Goal: Complete application form

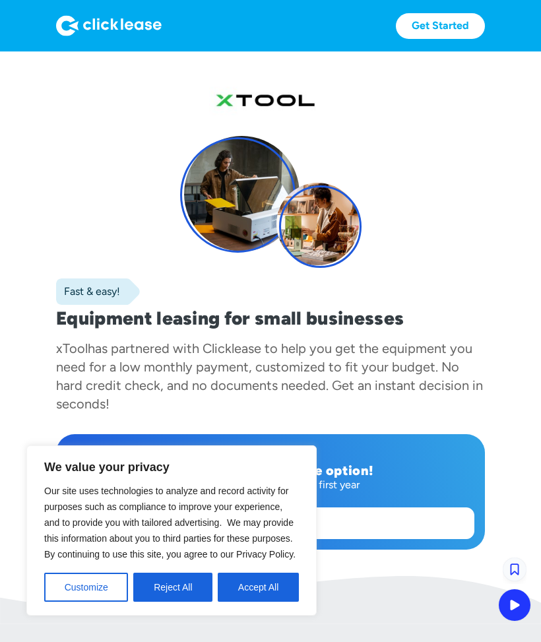
click at [182, 592] on button "Reject All" at bounding box center [172, 587] width 79 height 29
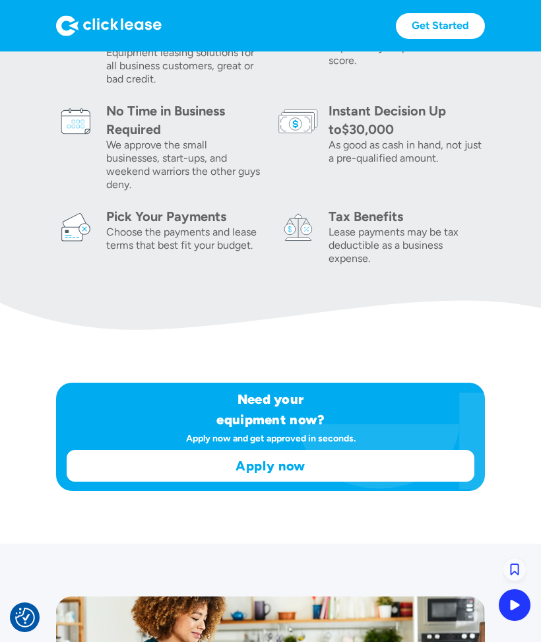
scroll to position [633, 0]
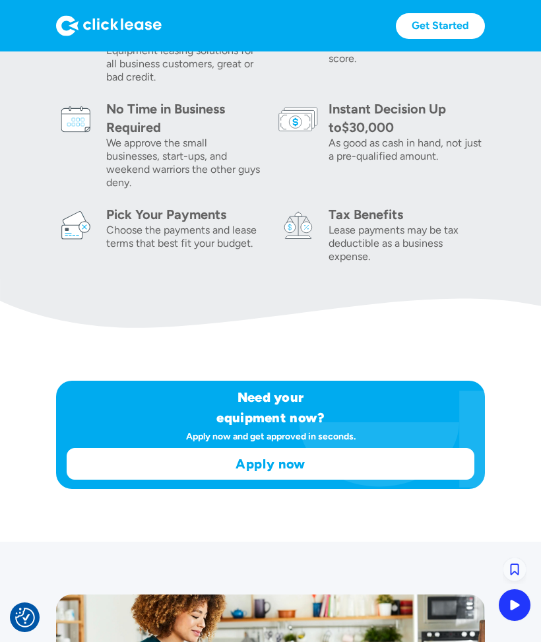
click at [199, 236] on div "Choose the payments and lease terms that best fit your budget." at bounding box center [184, 237] width 156 height 26
click at [289, 474] on link "Apply now" at bounding box center [270, 464] width 406 height 30
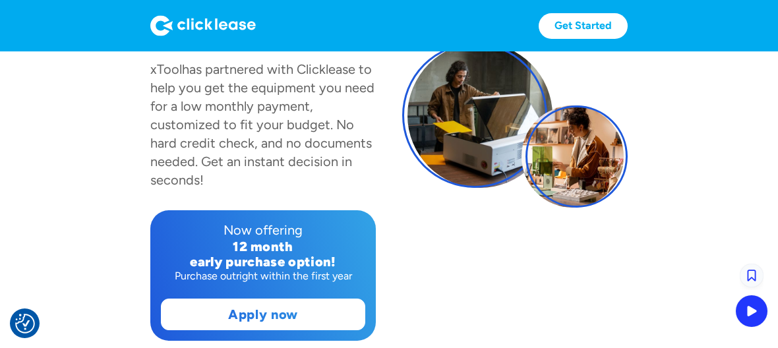
scroll to position [173, 0]
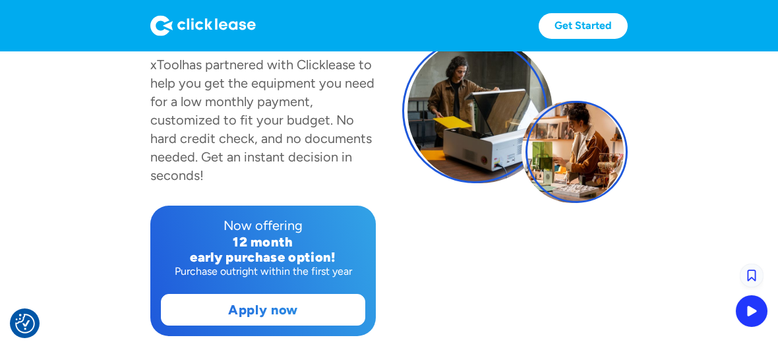
click at [281, 315] on link "Apply now" at bounding box center [263, 310] width 203 height 30
